Goal: Check status: Check status

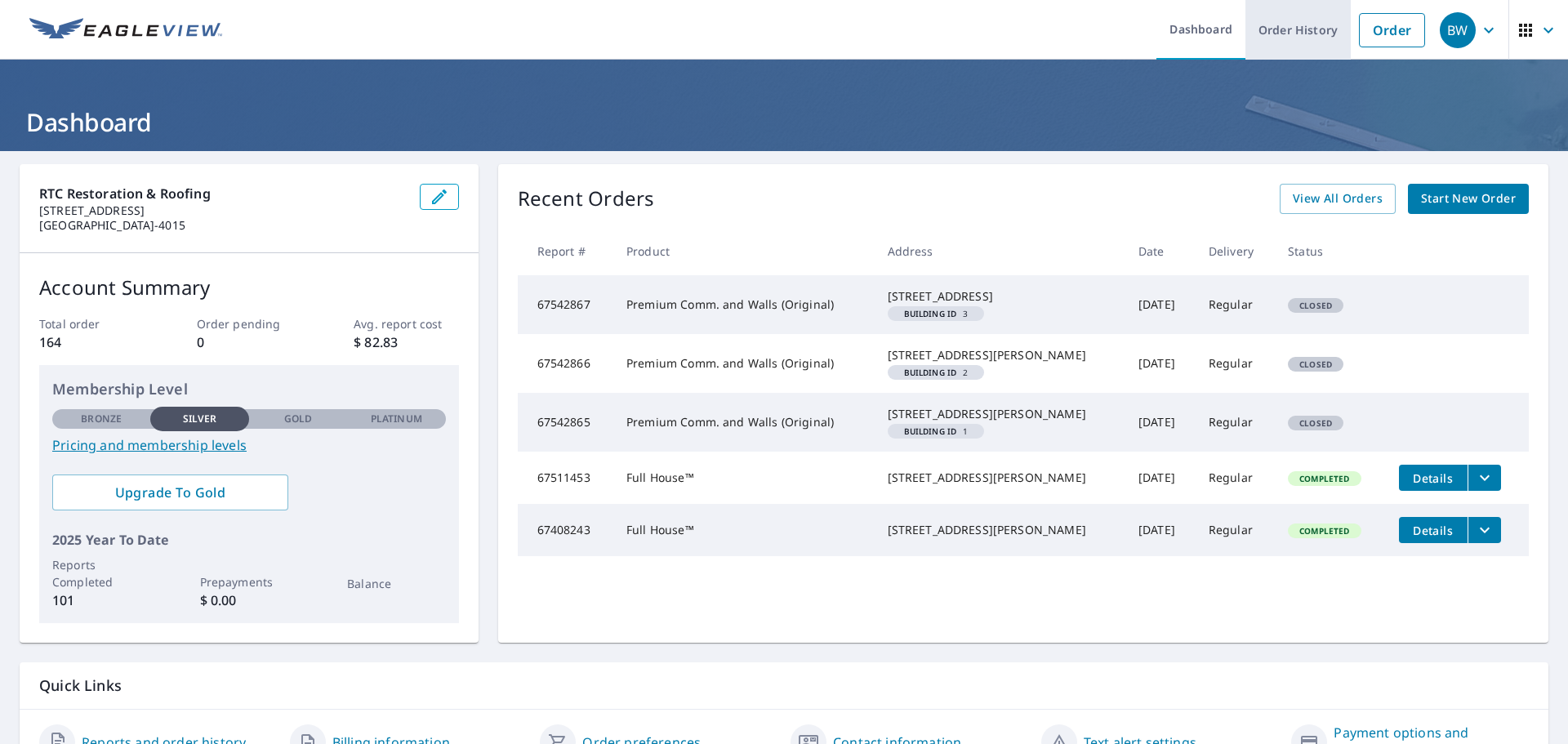
click at [1317, 34] on link "Order History" at bounding box center [1297, 29] width 105 height 60
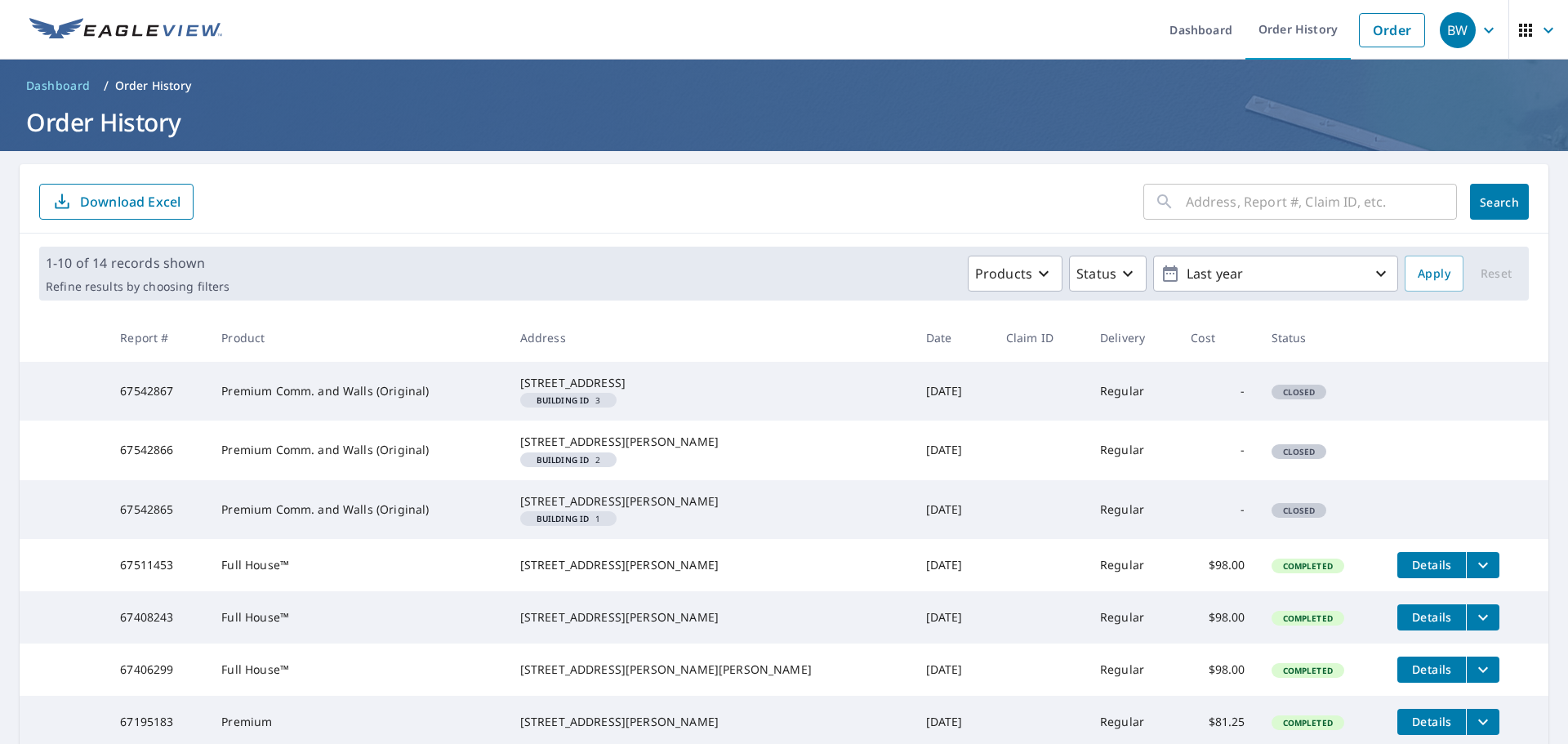
click at [1270, 208] on input "text" at bounding box center [1321, 202] width 272 height 45
click at [1285, 200] on input "text" at bounding box center [1321, 202] width 272 height 45
type input "1650"
click button "Search" at bounding box center [1500, 202] width 59 height 36
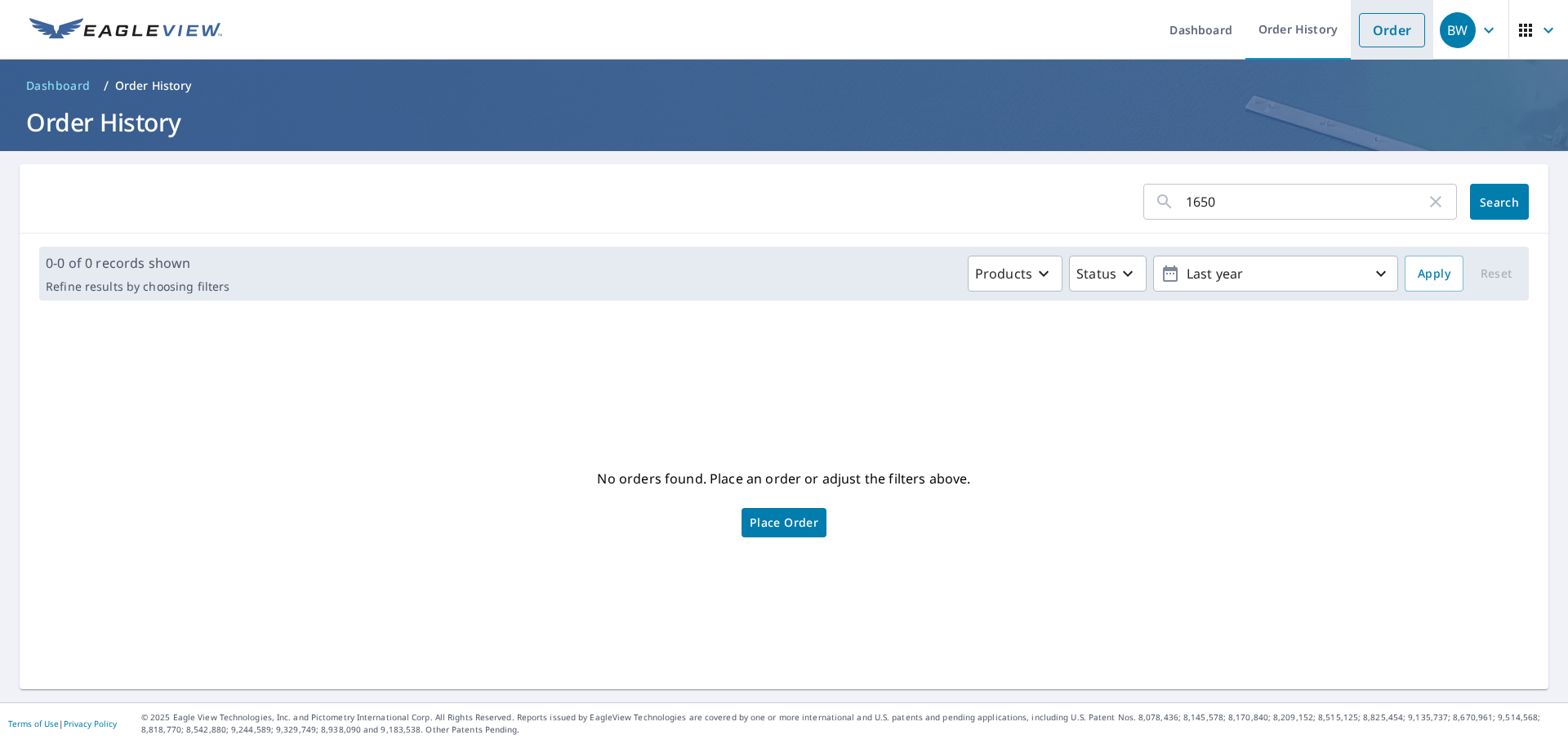
click at [1378, 24] on link "Order" at bounding box center [1392, 30] width 66 height 34
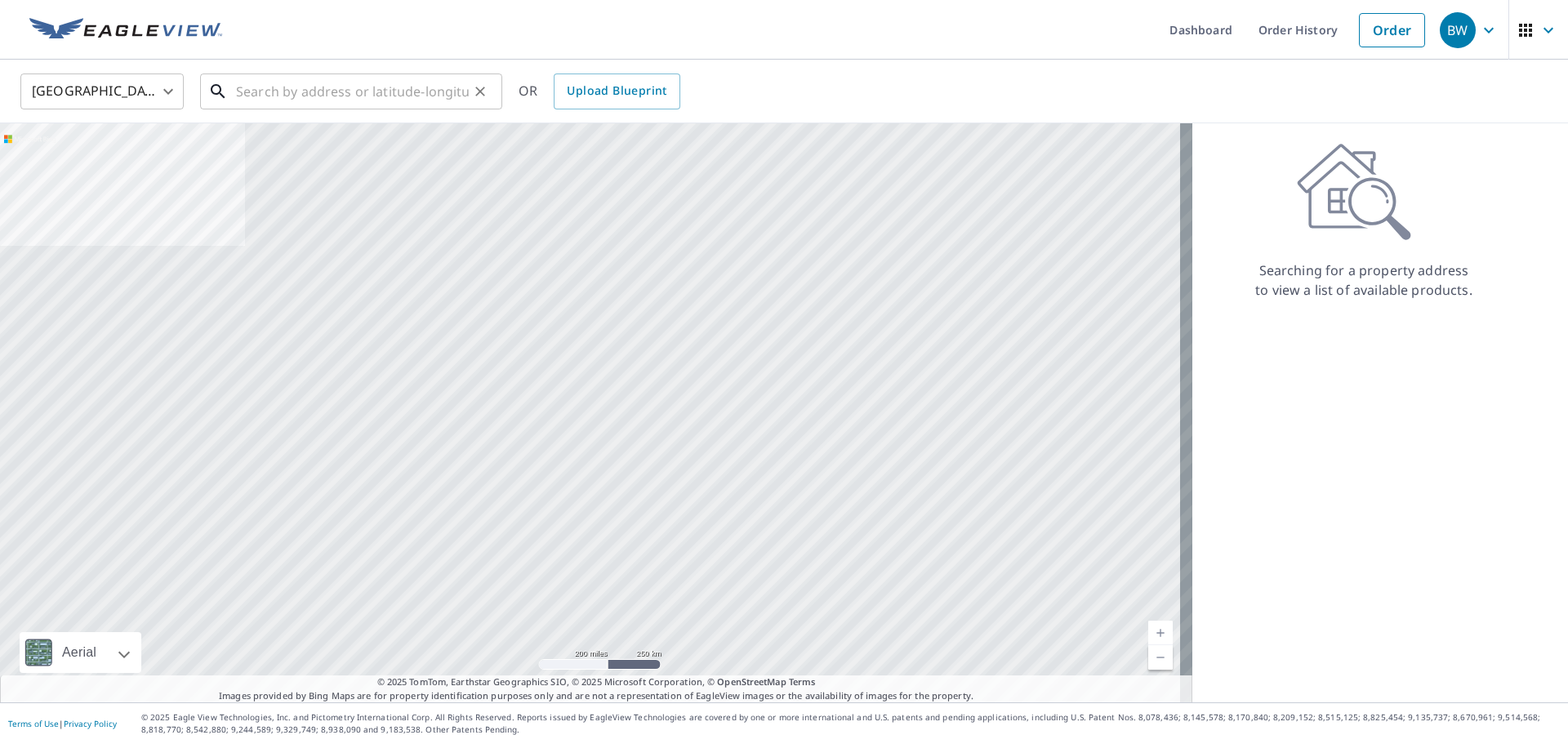
click at [276, 79] on input "text" at bounding box center [352, 92] width 233 height 45
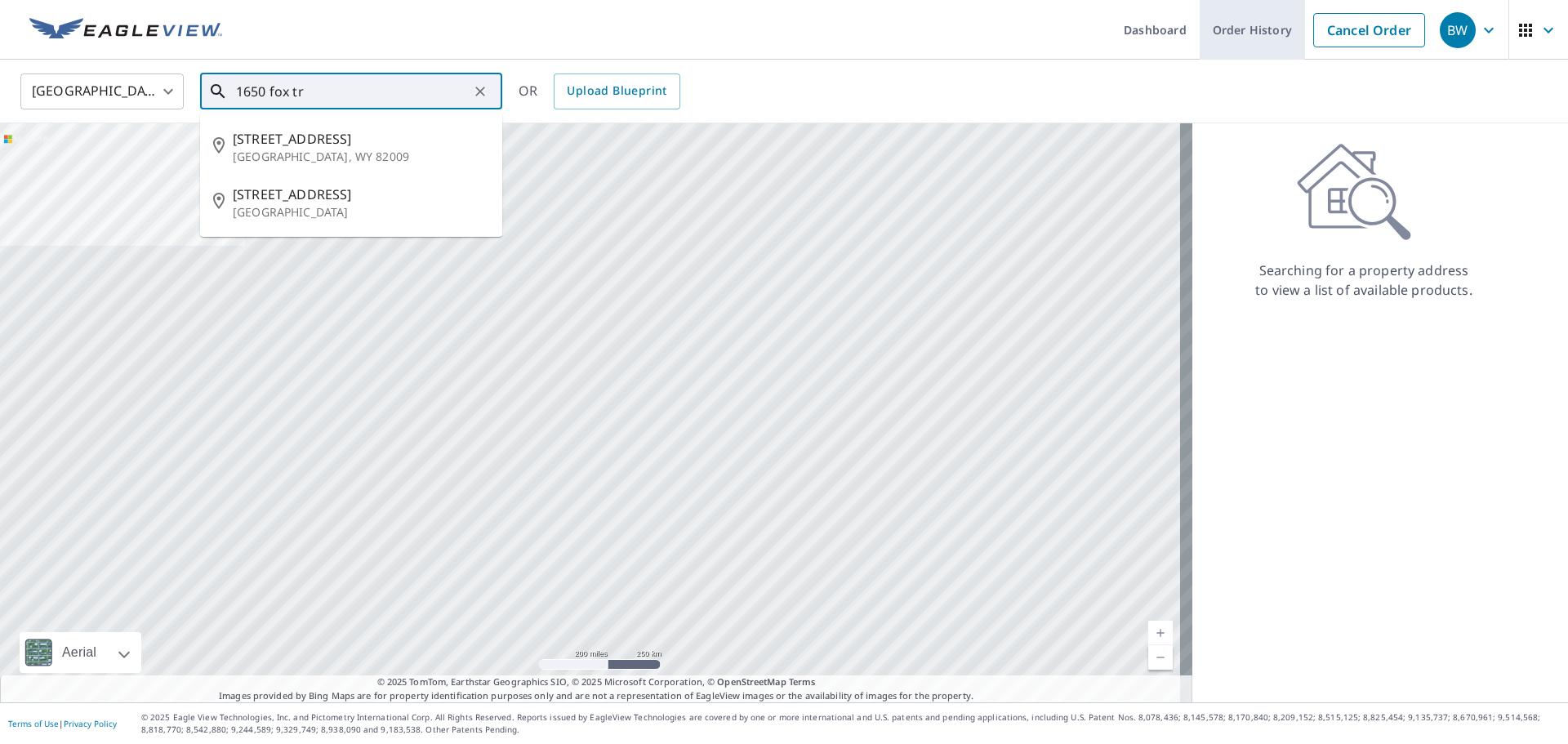
type input "1650 fox tr"
click at [1225, 30] on link "Order History" at bounding box center [1252, 29] width 105 height 60
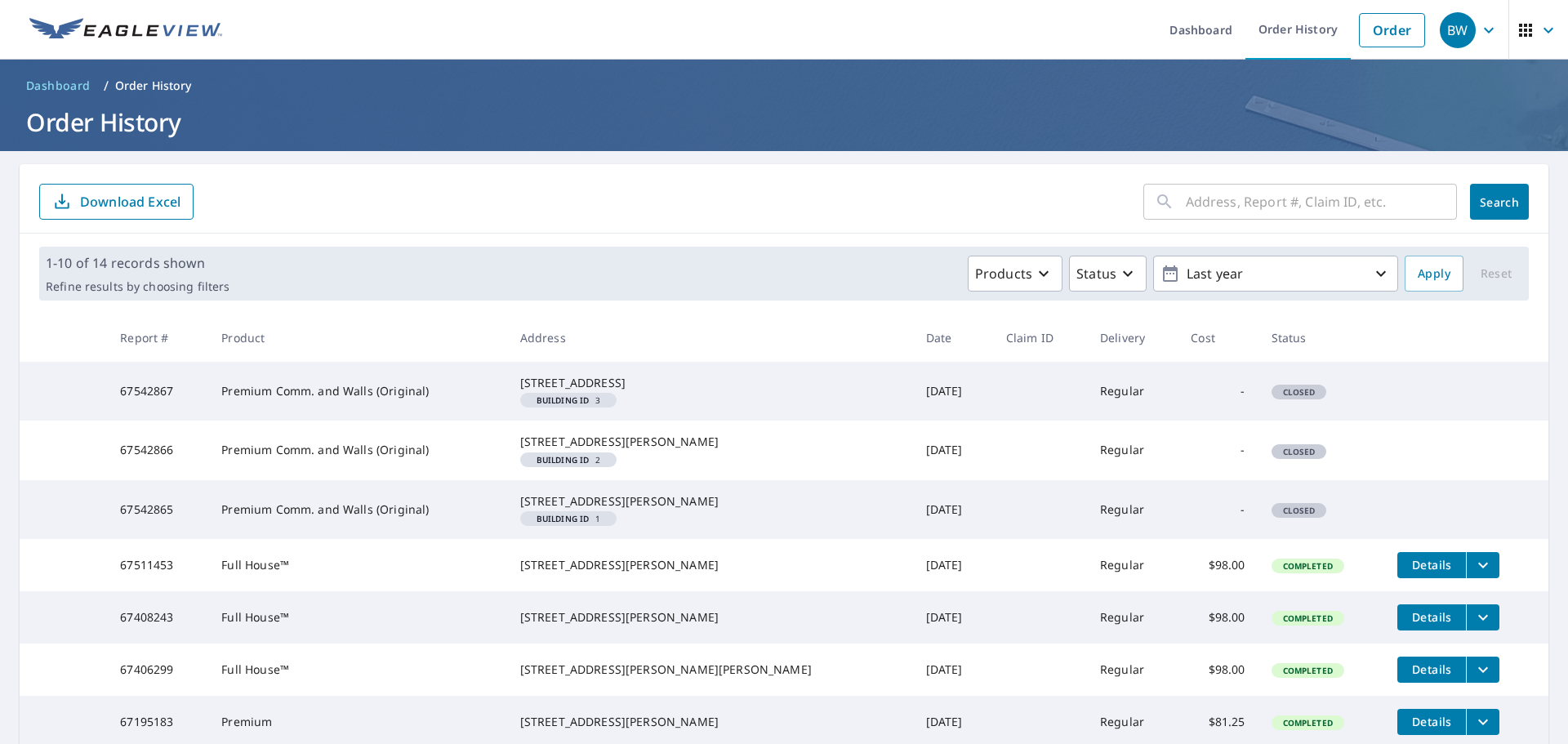
click at [1347, 206] on input "text" at bounding box center [1321, 202] width 272 height 45
type input "1650 fox"
click at [1502, 198] on span "Search" at bounding box center [1500, 202] width 33 height 15
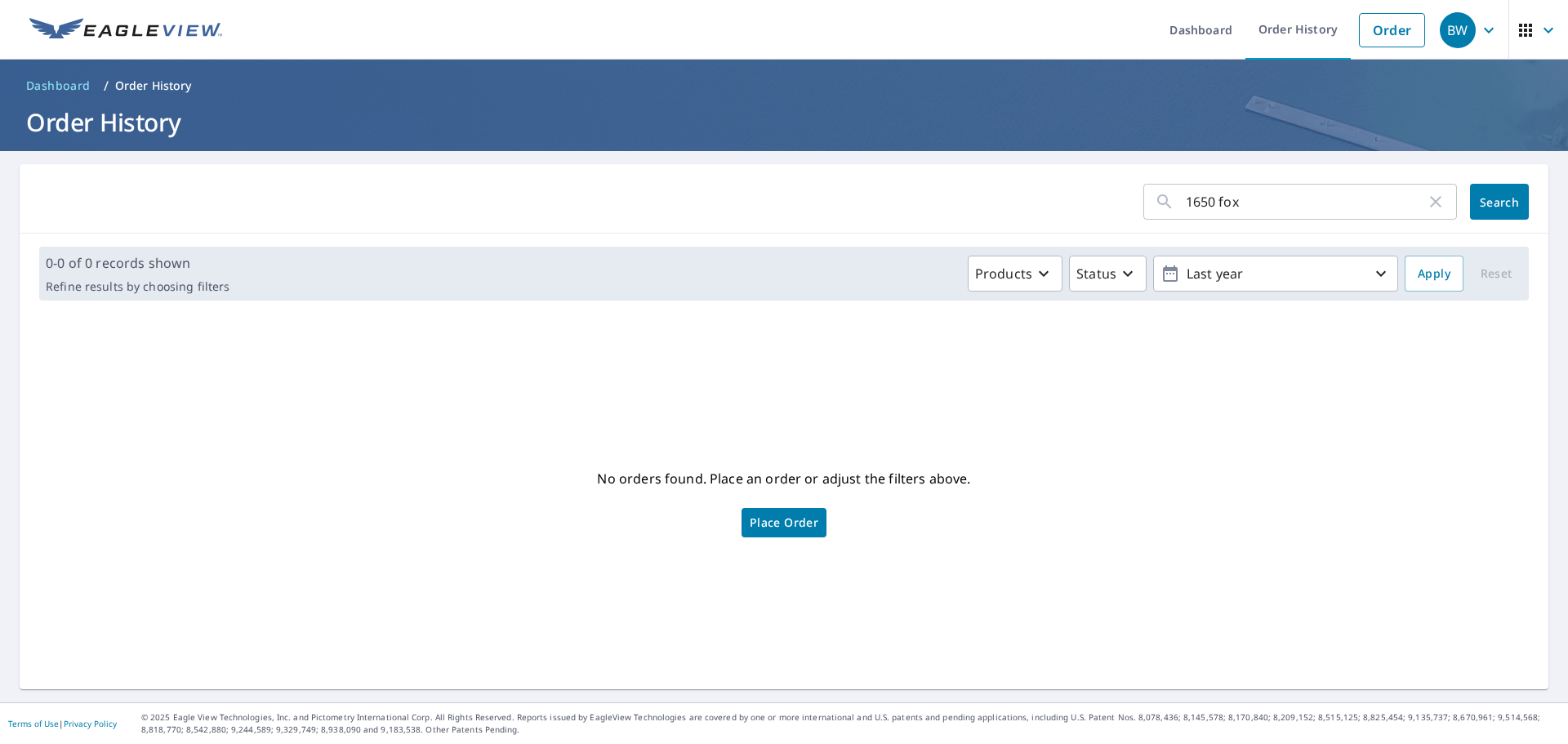
click at [1460, 27] on div "BW" at bounding box center [1458, 30] width 36 height 36
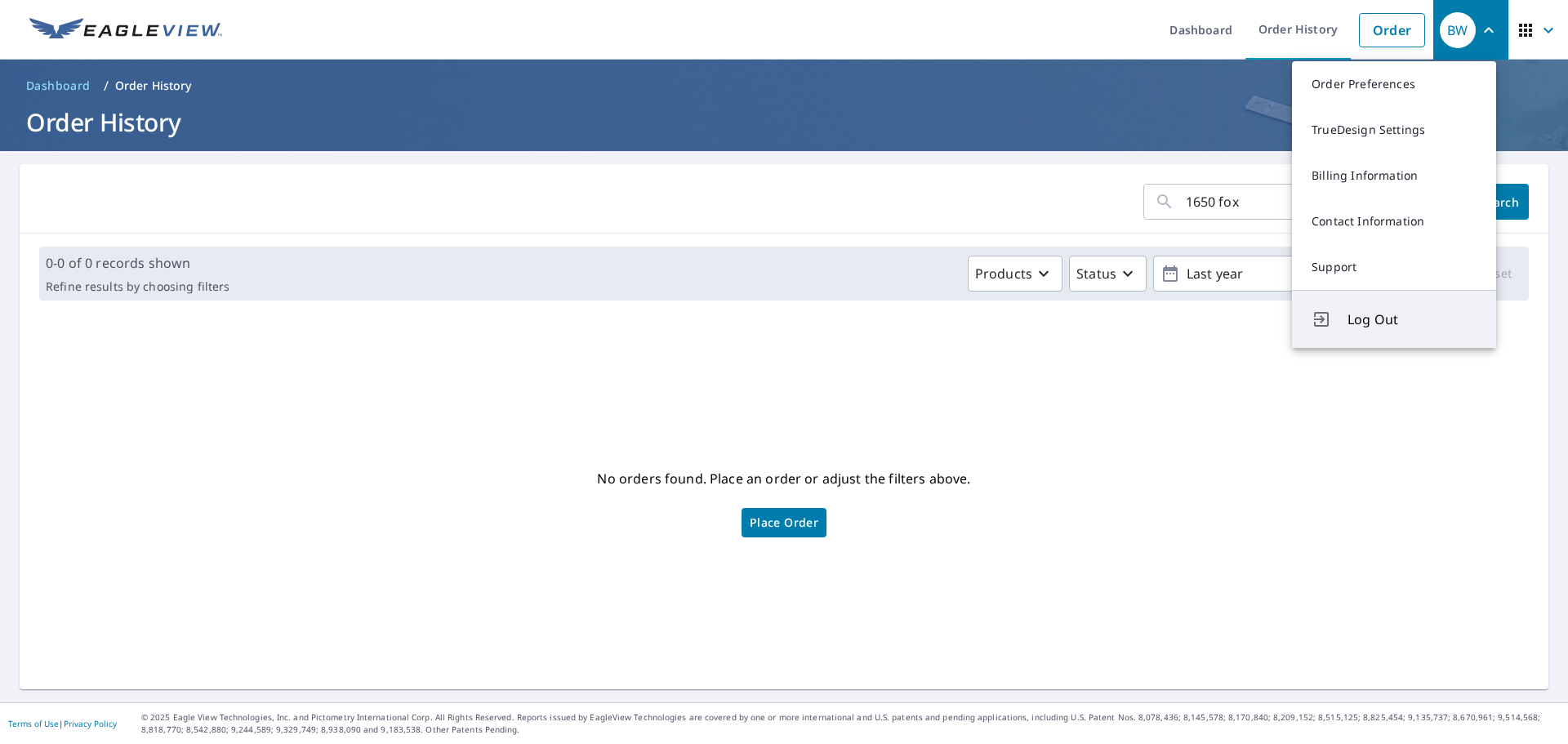
click at [1396, 318] on span "Log Out" at bounding box center [1412, 319] width 129 height 20
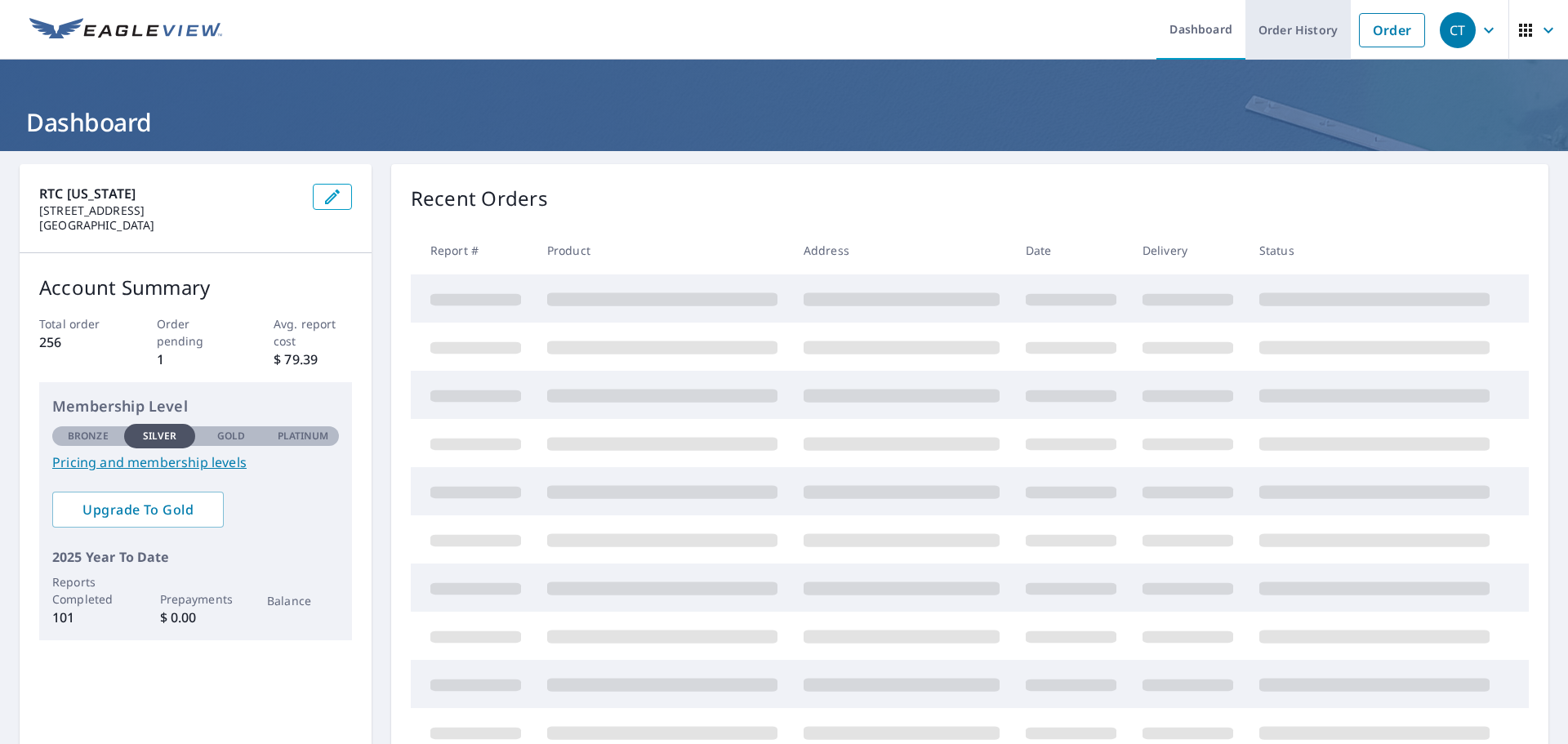
click at [1281, 28] on link "Order History" at bounding box center [1297, 29] width 105 height 60
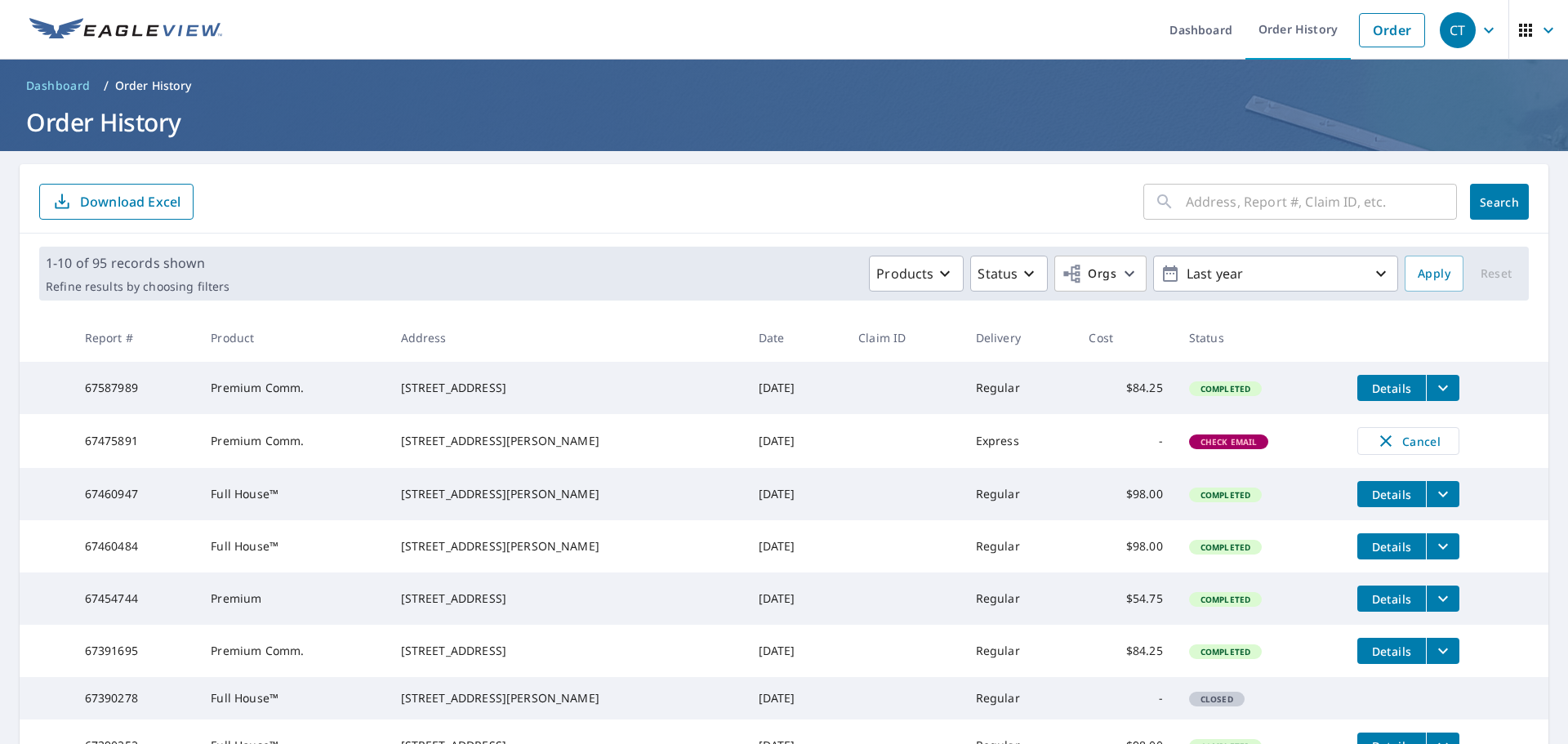
drag, startPoint x: 1310, startPoint y: 203, endPoint x: 1317, endPoint y: 199, distance: 8.1
click at [1310, 203] on input "text" at bounding box center [1321, 202] width 272 height 45
type input "1650 fox"
click button "Search" at bounding box center [1500, 202] width 59 height 36
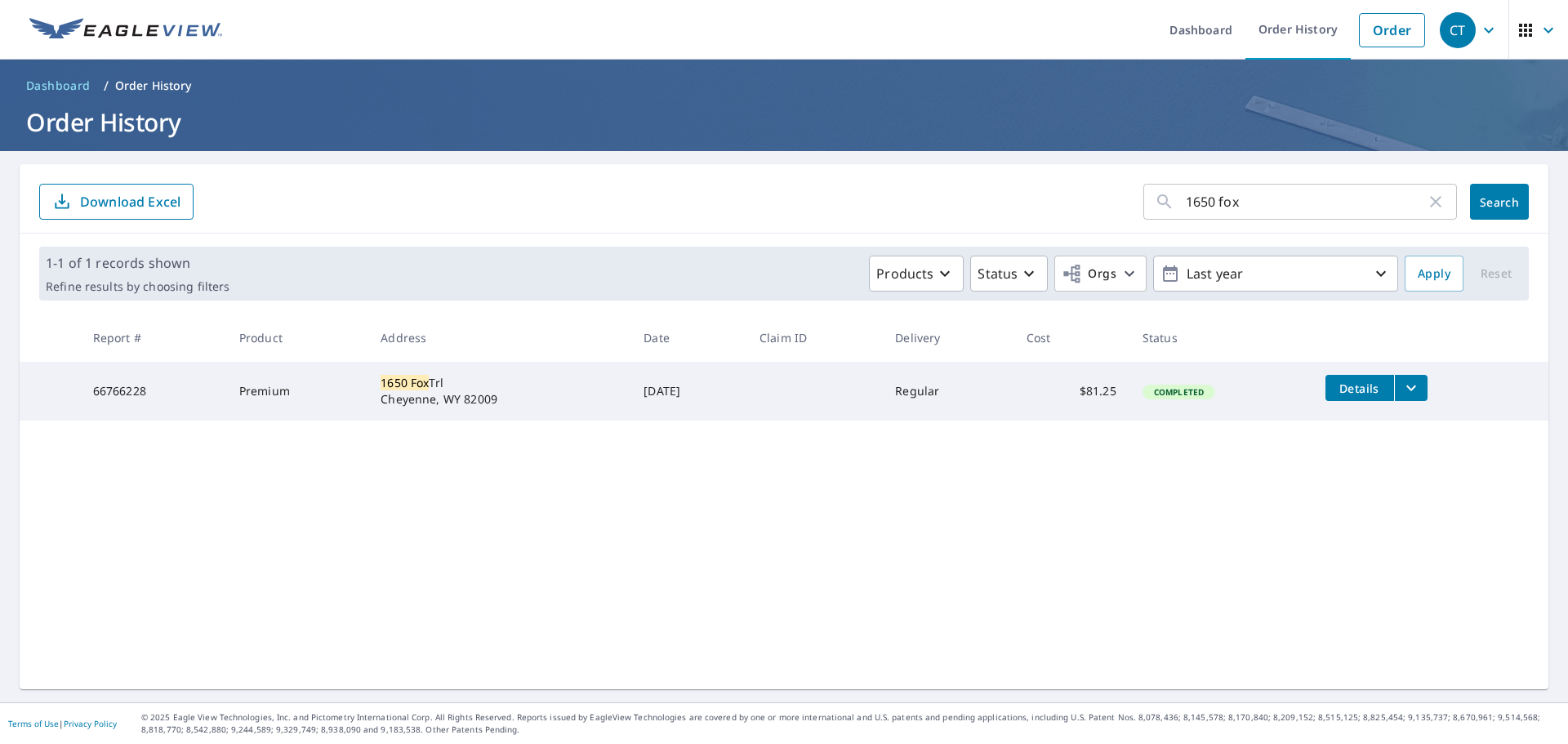
click at [1365, 390] on span "Details" at bounding box center [1360, 388] width 49 height 15
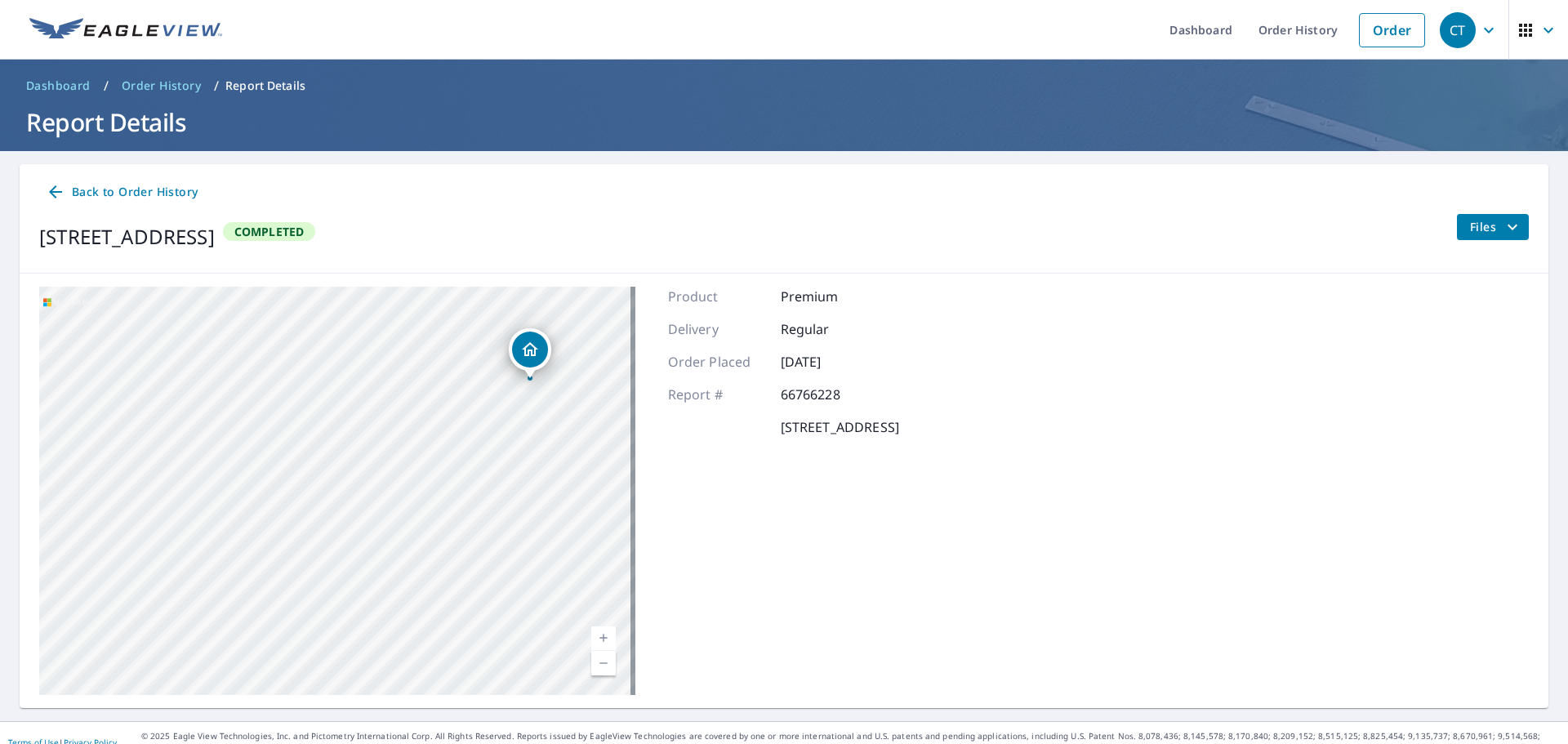
click at [1508, 224] on icon "filesDropdownBtn-66766228" at bounding box center [1512, 227] width 20 height 20
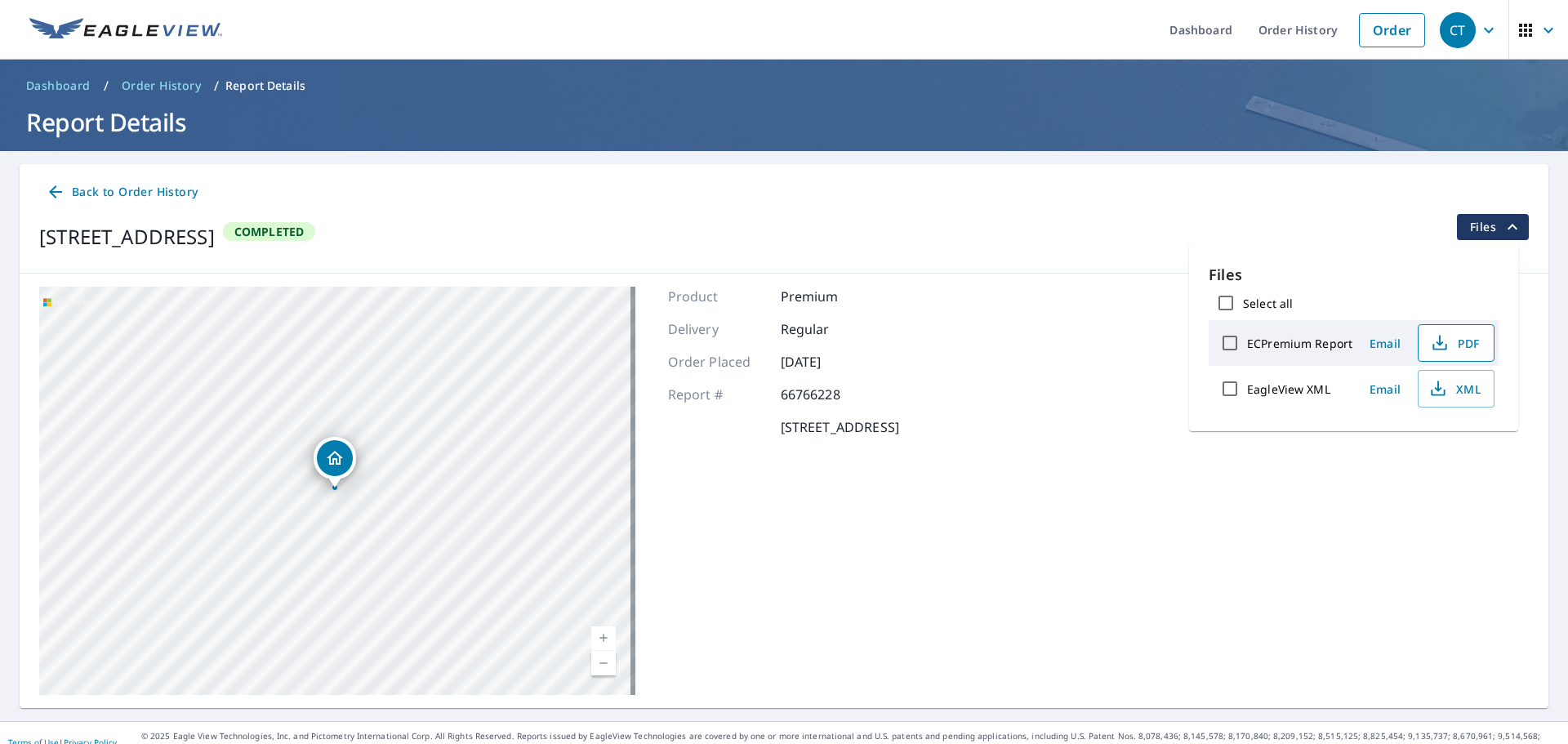
click at [1462, 343] on span "PDF" at bounding box center [1454, 343] width 52 height 20
